Goal: Task Accomplishment & Management: Use online tool/utility

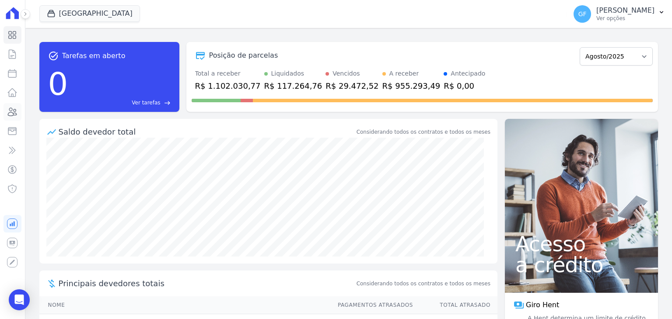
drag, startPoint x: 7, startPoint y: 114, endPoint x: 27, endPoint y: 114, distance: 19.7
click at [7, 114] on icon at bounding box center [12, 112] width 11 height 11
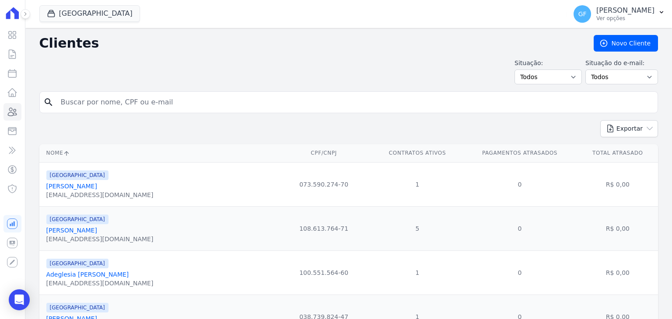
click at [116, 95] on input "search" at bounding box center [355, 103] width 599 height 18
paste input "[PERSON_NAME]"
type input "[PERSON_NAME]"
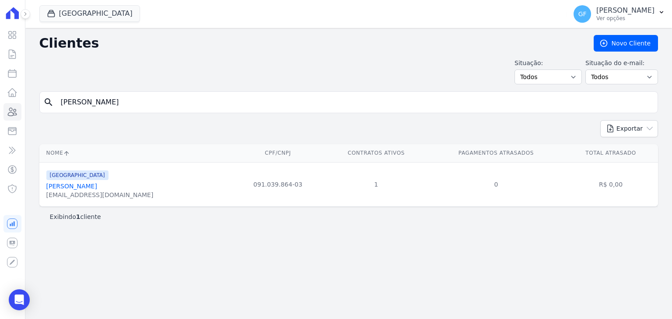
drag, startPoint x: 88, startPoint y: 181, endPoint x: 88, endPoint y: 190, distance: 9.2
click at [88, 184] on link "[PERSON_NAME]" at bounding box center [71, 186] width 51 height 7
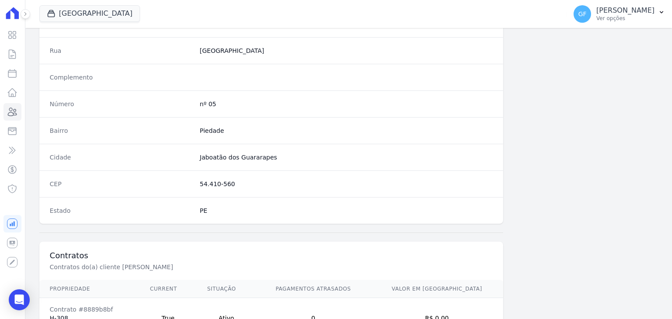
scroll to position [497, 0]
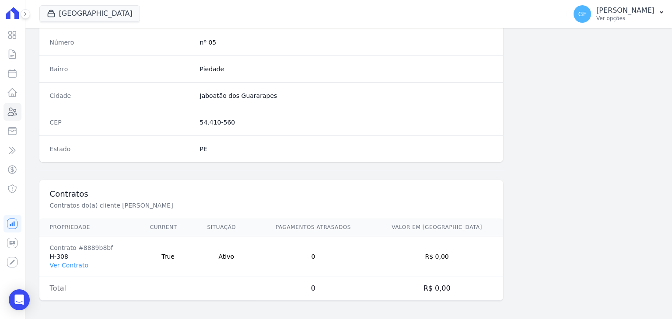
click at [80, 268] on td "Contrato #8889b8bf H-308 Ver Contrato" at bounding box center [89, 257] width 100 height 41
click at [79, 265] on link "Ver Contrato" at bounding box center [69, 265] width 39 height 7
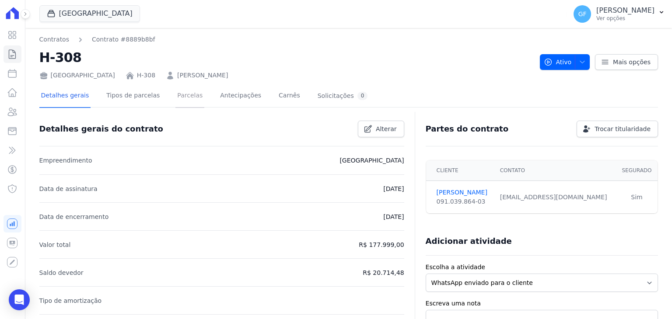
click at [184, 91] on link "Parcelas" at bounding box center [189, 96] width 29 height 23
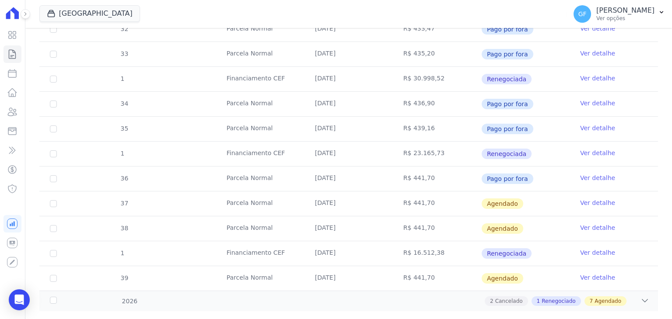
scroll to position [345, 0]
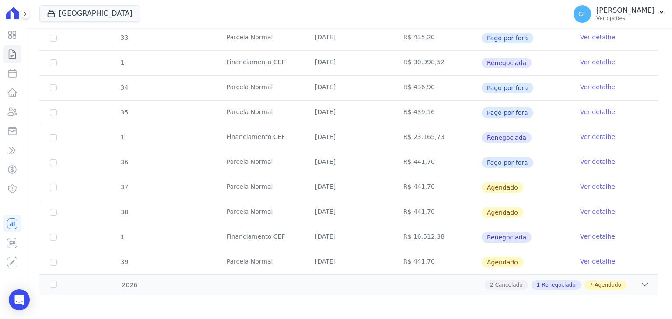
drag, startPoint x: 313, startPoint y: 183, endPoint x: 450, endPoint y: 185, distance: 137.0
click at [439, 185] on tr "37 [GEOGRAPHIC_DATA] [DATE] R$ 441,70 [GEOGRAPHIC_DATA] Ver detalhe" at bounding box center [348, 187] width 619 height 25
click at [453, 185] on td "R$ 441,70" at bounding box center [437, 187] width 88 height 25
click at [21, 301] on icon "Open Intercom Messenger" at bounding box center [19, 299] width 11 height 11
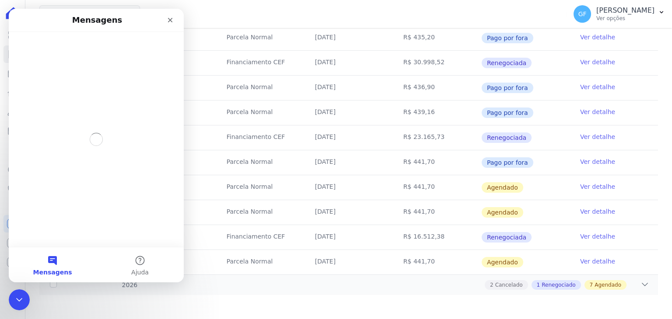
scroll to position [0, 0]
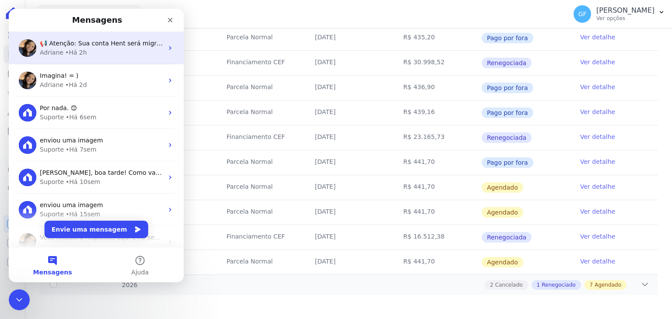
click at [76, 57] on div "📢 Atenção: Sua conta Hent será migrada para a Conta Arke! Estamos trazendo para…" at bounding box center [96, 48] width 175 height 32
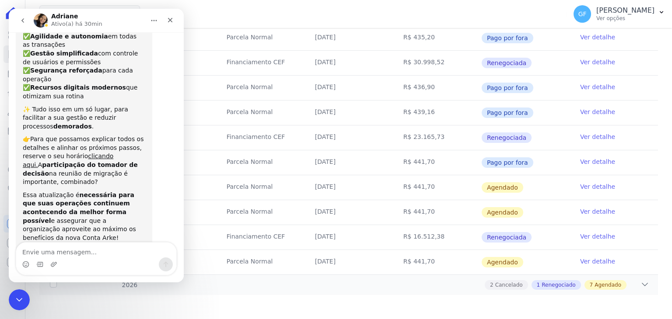
scroll to position [108, 0]
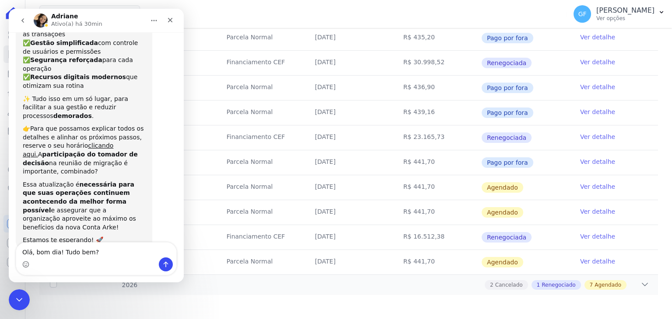
type textarea "Olá, bom dia! Tudo bem?"
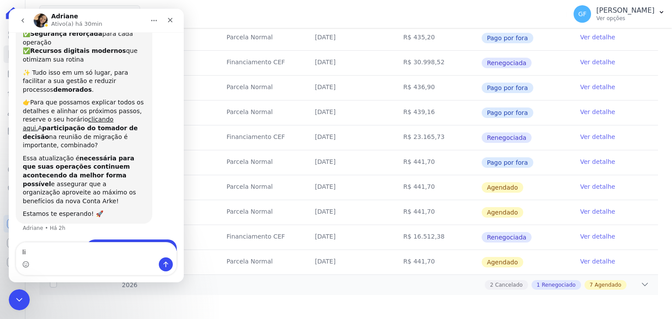
type textarea "l"
type textarea "c"
type textarea "Cliente: [PERSON_NAME]"
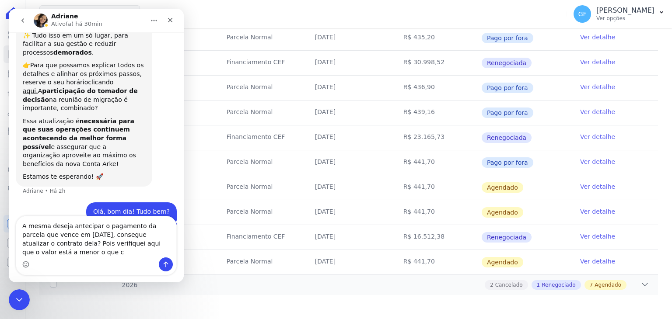
scroll to position [180, 0]
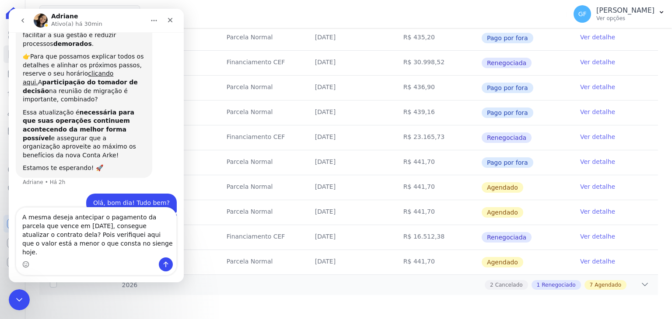
type textarea "A mesma deseja antecipar o pagamento da parcela que vence em [DATE], consegue a…"
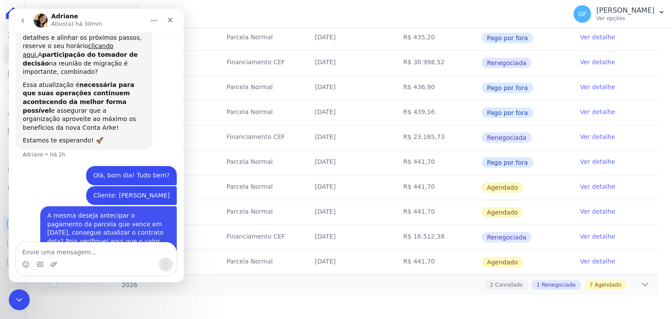
scroll to position [208, 0]
click at [571, 185] on td "Ver detalhe" at bounding box center [614, 187] width 88 height 25
click at [580, 185] on link "Ver detalhe" at bounding box center [597, 186] width 35 height 9
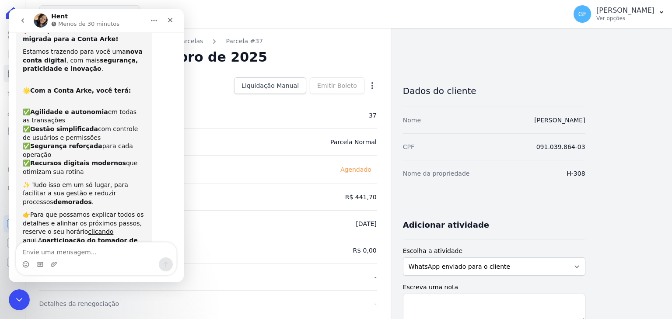
click at [334, 56] on div "Parcela #37 - Outubro de 2025" at bounding box center [207, 57] width 337 height 16
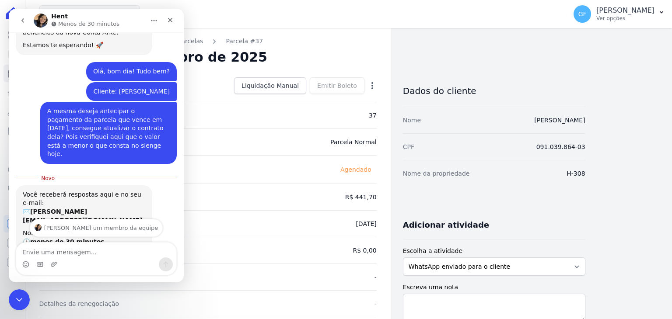
scroll to position [312, 0]
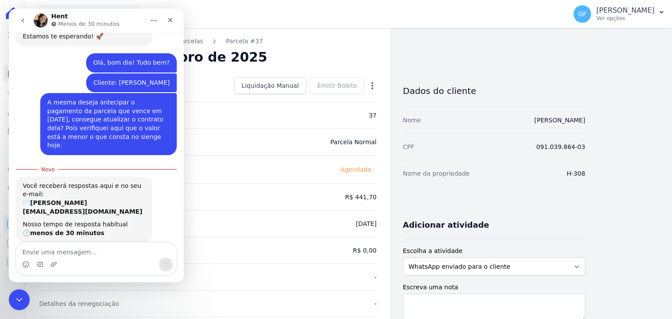
click at [373, 82] on icon "button" at bounding box center [372, 85] width 9 height 9
click at [96, 270] on div "[PERSON_NAME] um membro da equipe" at bounding box center [97, 273] width 158 height 7
click at [28, 294] on div "Encerramento do Messenger da Intercom" at bounding box center [17, 298] width 21 height 21
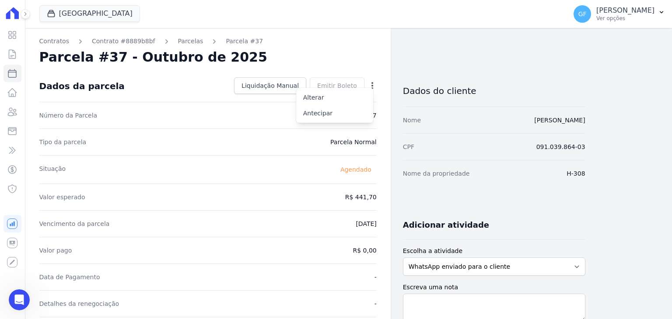
scroll to position [298, 0]
click at [14, 34] on icon at bounding box center [12, 35] width 7 height 7
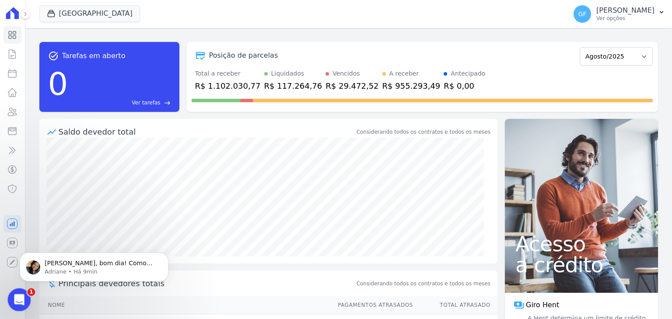
click at [16, 305] on div "Abertura do Messenger da Intercom" at bounding box center [18, 298] width 29 height 29
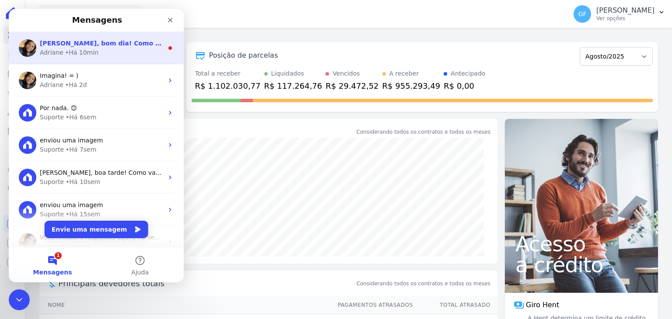
click at [98, 52] on div "Adriane • Há 10min" at bounding box center [101, 52] width 123 height 9
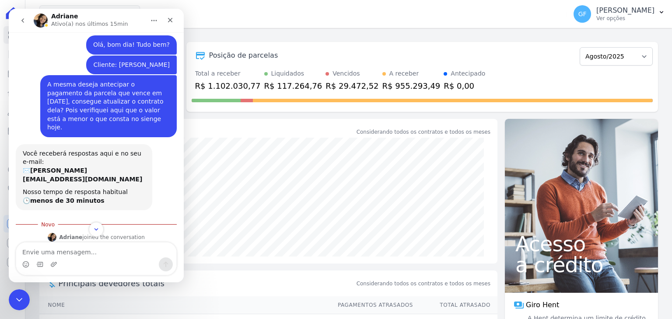
scroll to position [285, 0]
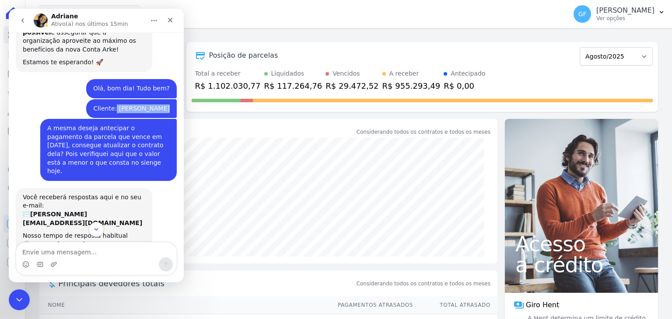
drag, startPoint x: 102, startPoint y: 83, endPoint x: 137, endPoint y: 83, distance: 35.0
click at [137, 105] on div "Cliente: [PERSON_NAME]" at bounding box center [131, 109] width 77 height 9
click at [104, 105] on div "Cliente: [PERSON_NAME]" at bounding box center [131, 109] width 77 height 9
drag, startPoint x: 103, startPoint y: 84, endPoint x: 166, endPoint y: 84, distance: 62.6
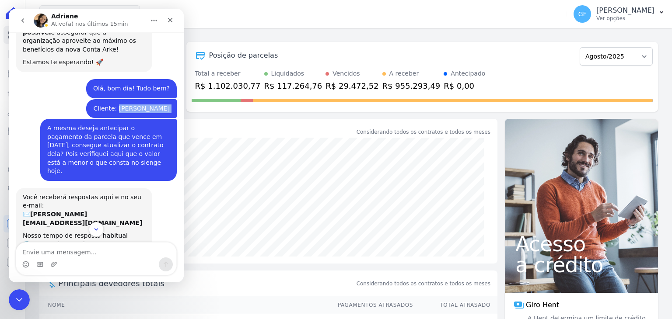
click at [166, 99] on div "Cliente: [PERSON_NAME] • Há 37min" at bounding box center [131, 108] width 91 height 19
click at [268, 30] on div "task_alt Tarefas em aberto 0 Ver tarefas east Posição de parcelas Maio/2021 Jun…" at bounding box center [348, 173] width 647 height 291
click at [167, 20] on icon "Fechar" at bounding box center [170, 20] width 7 height 7
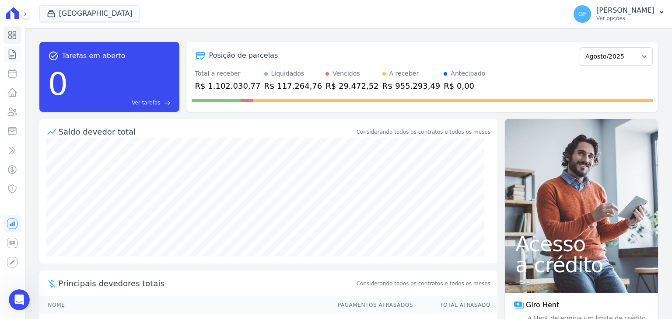
scroll to position [358, 0]
click at [11, 57] on icon at bounding box center [12, 54] width 11 height 11
click at [12, 112] on icon at bounding box center [12, 112] width 9 height 8
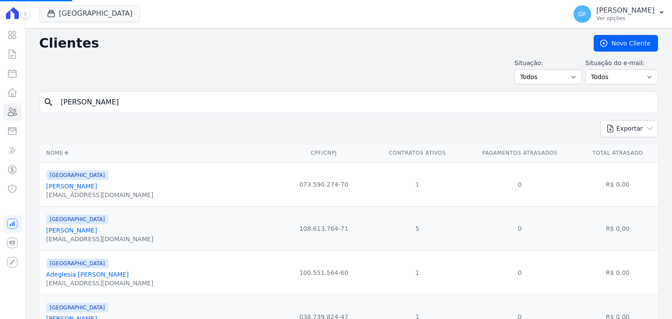
click at [85, 109] on input "[PERSON_NAME]" at bounding box center [355, 103] width 599 height 18
click at [151, 99] on input "search" at bounding box center [355, 103] width 599 height 18
paste input "[PERSON_NAME]"
type input "[PERSON_NAME]"
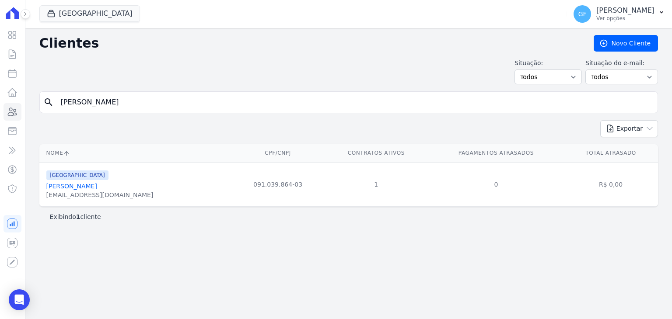
click at [82, 190] on link "[PERSON_NAME]" at bounding box center [71, 186] width 51 height 7
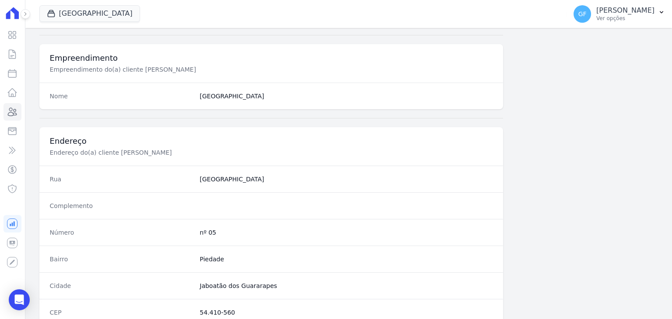
scroll to position [497, 0]
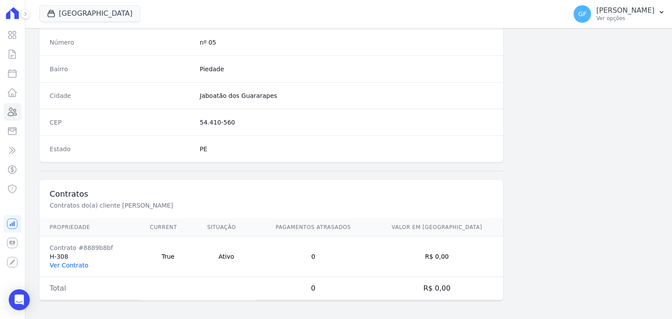
click at [65, 262] on link "Ver Contrato" at bounding box center [69, 265] width 39 height 7
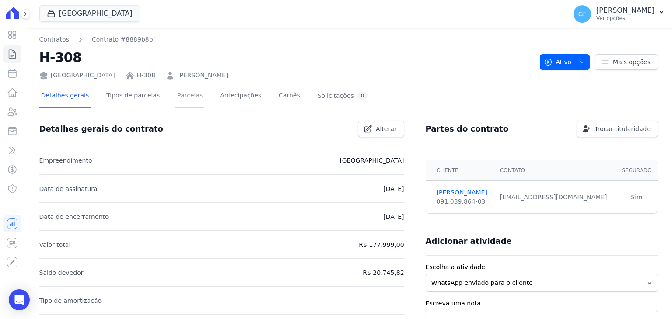
click at [186, 98] on link "Parcelas" at bounding box center [189, 96] width 29 height 23
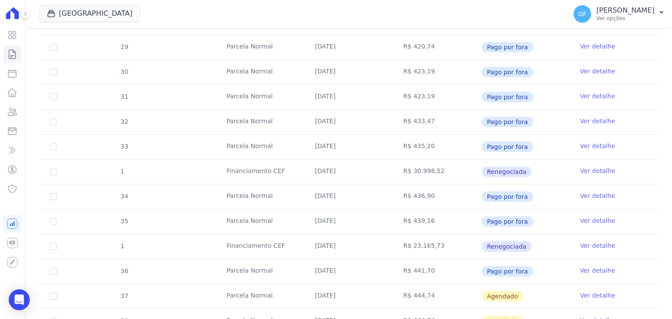
scroll to position [345, 0]
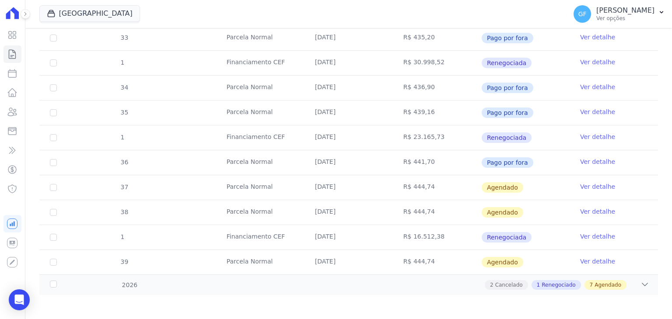
drag, startPoint x: 387, startPoint y: 186, endPoint x: 472, endPoint y: 187, distance: 85.3
click at [471, 187] on tr "37 [GEOGRAPHIC_DATA] [DATE] R$ 444,74 [GEOGRAPHIC_DATA] Ver detalhe" at bounding box center [348, 187] width 619 height 25
drag, startPoint x: 526, startPoint y: 188, endPoint x: 558, endPoint y: 184, distance: 32.6
click at [526, 187] on td "Agendado" at bounding box center [525, 187] width 88 height 25
click at [580, 183] on link "Ver detalhe" at bounding box center [597, 186] width 35 height 9
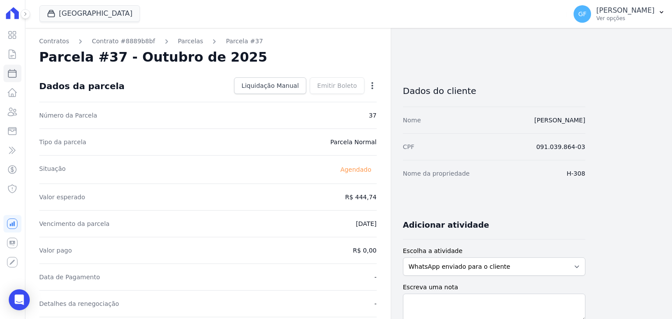
click at [371, 84] on icon "button" at bounding box center [372, 85] width 9 height 9
click at [320, 112] on link "Antecipar" at bounding box center [334, 113] width 77 height 16
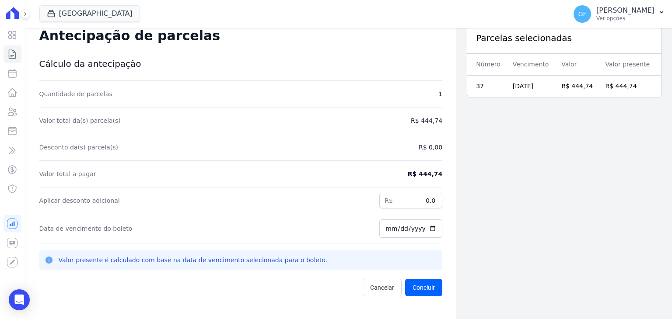
scroll to position [28, 0]
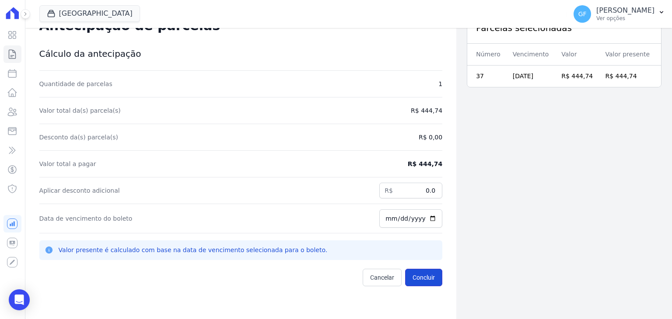
click at [417, 269] on button "Concluir" at bounding box center [423, 278] width 37 height 18
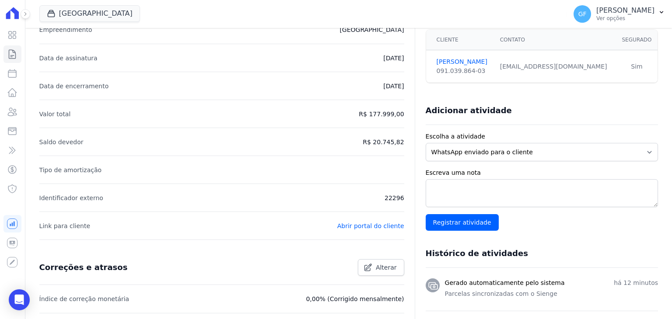
scroll to position [11, 0]
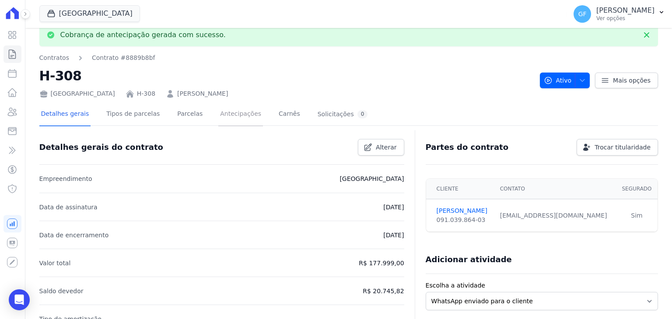
click at [221, 116] on link "Antecipações" at bounding box center [240, 114] width 45 height 23
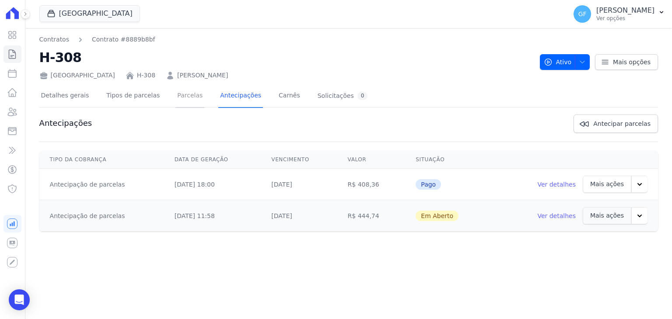
click at [186, 101] on link "Parcelas" at bounding box center [189, 96] width 29 height 23
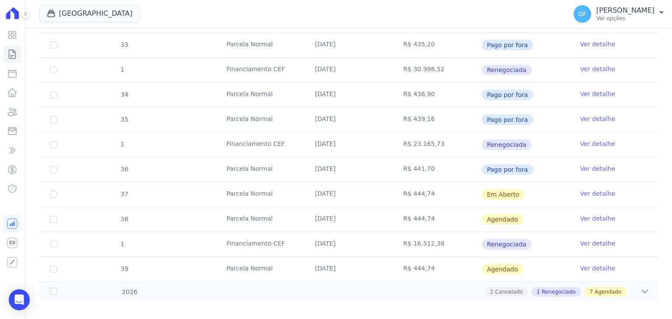
scroll to position [345, 0]
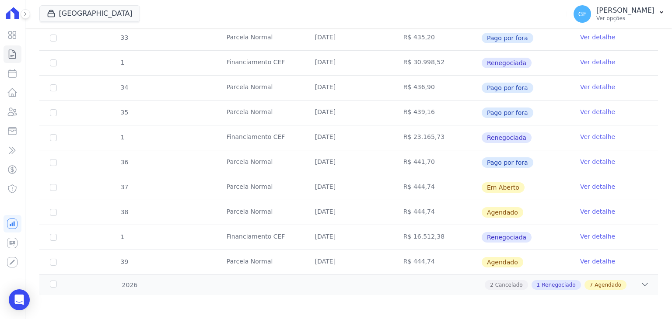
drag, startPoint x: 315, startPoint y: 186, endPoint x: 449, endPoint y: 188, distance: 134.3
click at [449, 188] on tr "37 [GEOGRAPHIC_DATA] [DATE] R$ 444,74 Em [GEOGRAPHIC_DATA] Ver detalhe" at bounding box center [348, 187] width 619 height 25
click at [475, 188] on td "R$ 444,74" at bounding box center [437, 187] width 88 height 25
click at [586, 183] on link "Ver detalhe" at bounding box center [597, 186] width 35 height 9
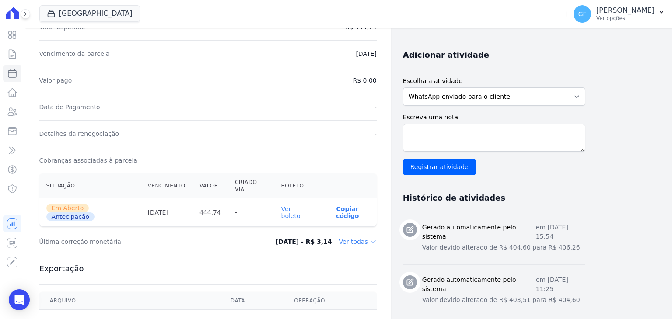
scroll to position [175, 0]
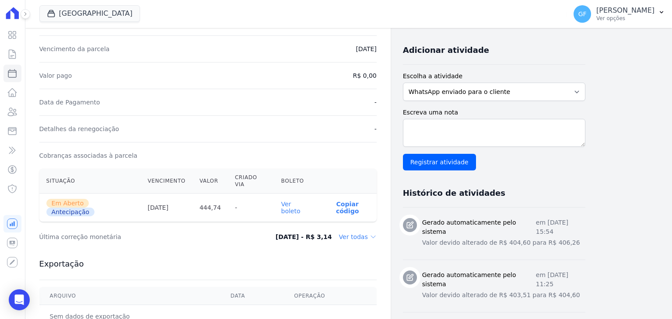
click at [299, 201] on link "Ver boleto" at bounding box center [290, 208] width 19 height 14
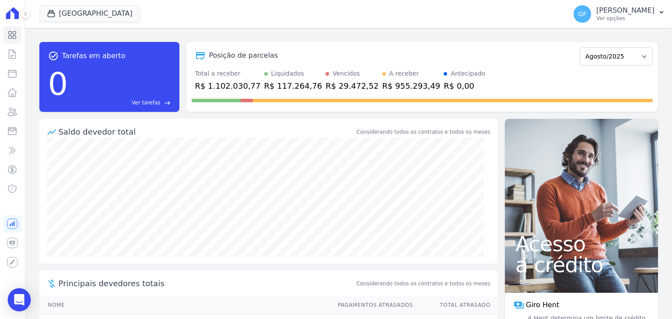
click at [23, 296] on icon "Open Intercom Messenger" at bounding box center [19, 299] width 10 height 11
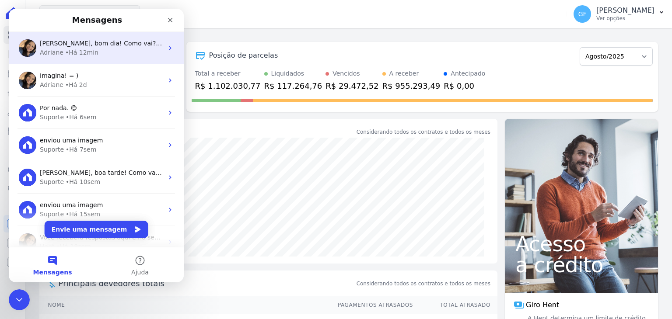
click at [88, 42] on span "[PERSON_NAME], bom dia! Como vai? Prontinho. Dei o comando para espelhamento. E…" at bounding box center [311, 43] width 542 height 7
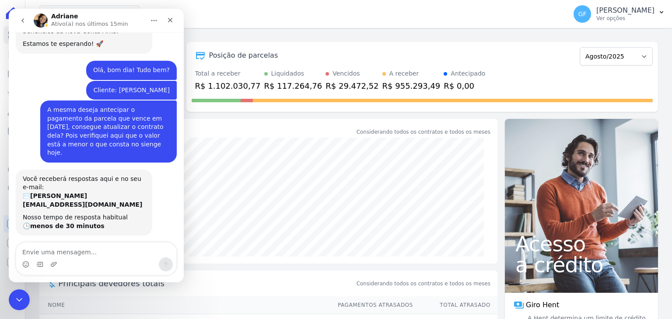
scroll to position [358, 0]
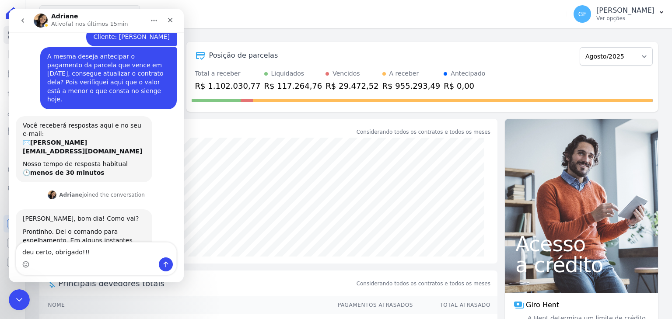
type textarea "deu certo, obrigado!!!!"
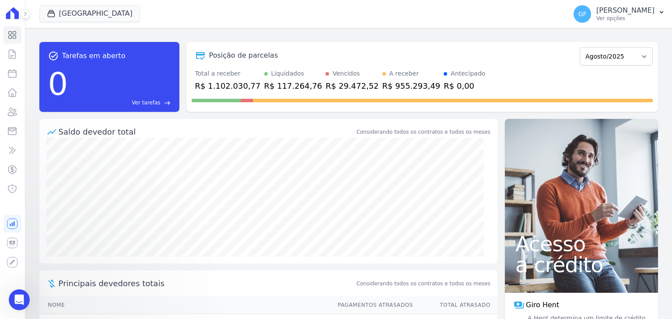
scroll to position [384, 0]
